Goal: Transaction & Acquisition: Purchase product/service

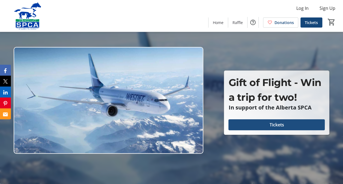
click at [270, 125] on span "Tickets" at bounding box center [276, 124] width 14 height 7
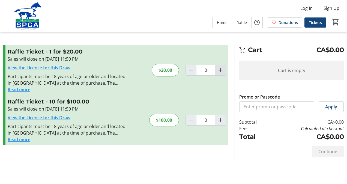
click at [221, 69] on mat-icon "Increment by one" at bounding box center [220, 70] width 7 height 7
type input "2"
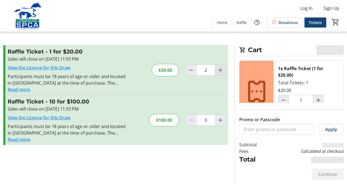
type input "2"
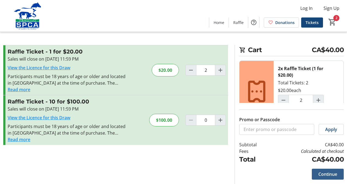
click at [323, 172] on span "Continue" at bounding box center [327, 174] width 19 height 7
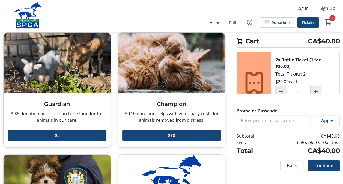
scroll to position [82, 0]
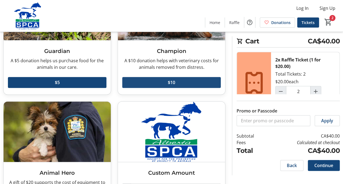
click at [165, 82] on span at bounding box center [171, 82] width 99 height 13
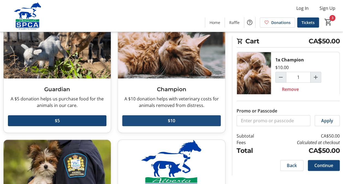
scroll to position [13, 0]
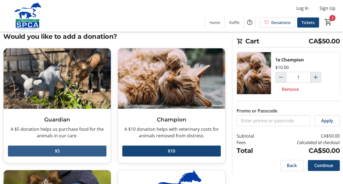
click at [72, 150] on span at bounding box center [57, 150] width 99 height 13
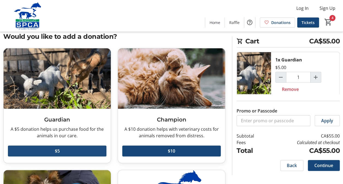
click at [72, 150] on span at bounding box center [57, 150] width 99 height 13
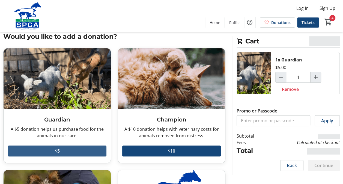
type input "2"
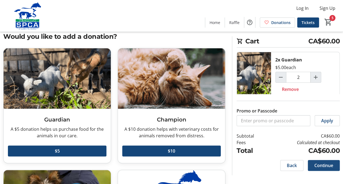
click at [318, 167] on span "Continue" at bounding box center [323, 165] width 19 height 7
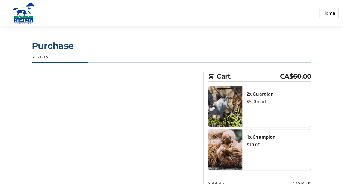
select select "CA"
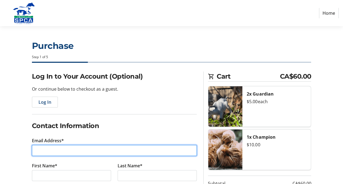
click at [120, 150] on input "Email Address*" at bounding box center [114, 150] width 165 height 11
type input "[EMAIL_ADDRESS][DOMAIN_NAME]"
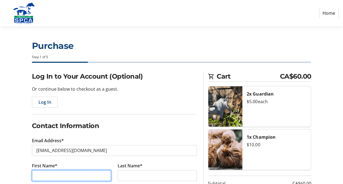
type input "[PERSON_NAME]"
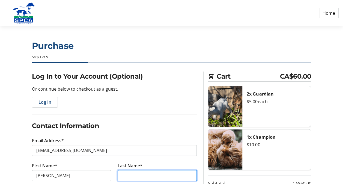
type input "PAISH"
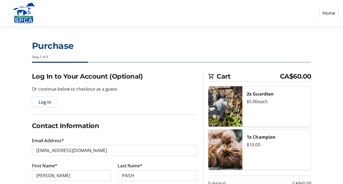
type input "[PHONE_NUMBER]"
type input "[STREET_ADDRESS]"
type input "[GEOGRAPHIC_DATA]"
select select "AB"
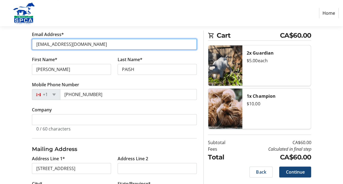
scroll to position [164, 0]
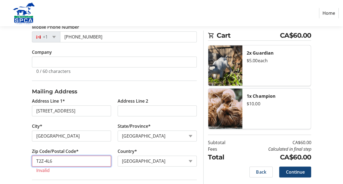
click at [46, 161] on input "T2Z-4L6" at bounding box center [71, 161] width 79 height 11
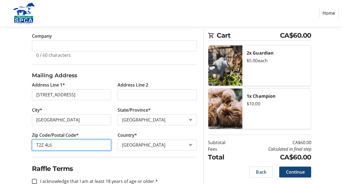
scroll to position [192, 0]
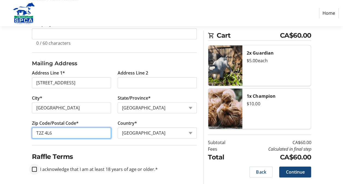
type input "T2Z 4L6"
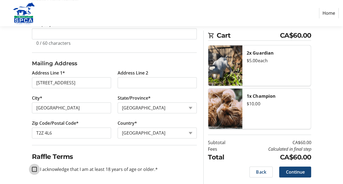
click at [33, 168] on input "I acknowledge that I am at least 18 years of age or older.*" at bounding box center [34, 169] width 5 height 5
checkbox input "true"
click at [304, 171] on span "Continue" at bounding box center [295, 172] width 19 height 7
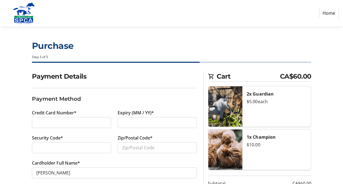
click at [43, 119] on div at bounding box center [71, 122] width 79 height 11
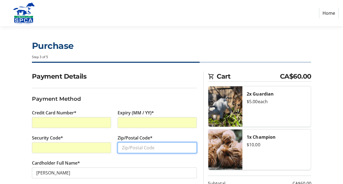
click at [133, 147] on input "Zip/Postal Code*" at bounding box center [157, 147] width 79 height 11
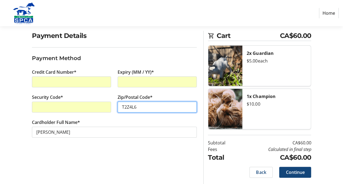
scroll to position [41, 0]
type input "T2Z4L6"
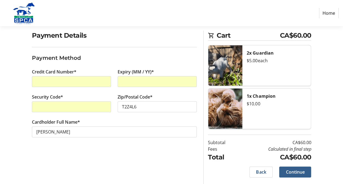
click at [294, 174] on span "Continue" at bounding box center [295, 172] width 19 height 7
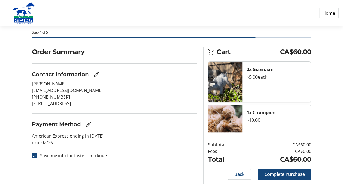
scroll to position [41, 0]
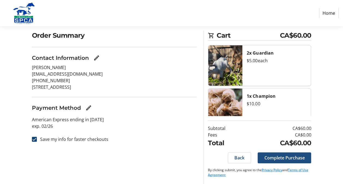
click at [282, 156] on span "Complete Purchase" at bounding box center [284, 157] width 40 height 7
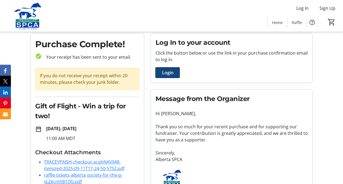
scroll to position [31, 0]
